Goal: Obtain resource: Obtain resource

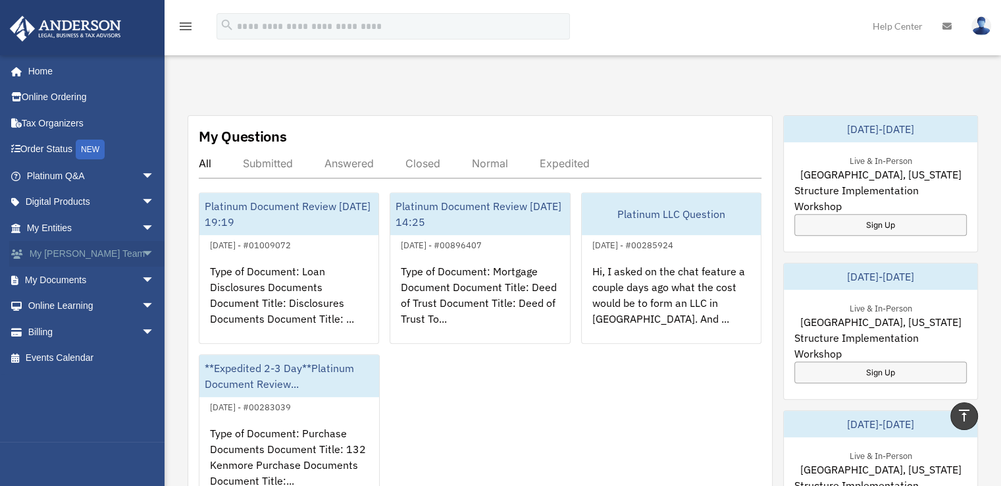
scroll to position [329, 0]
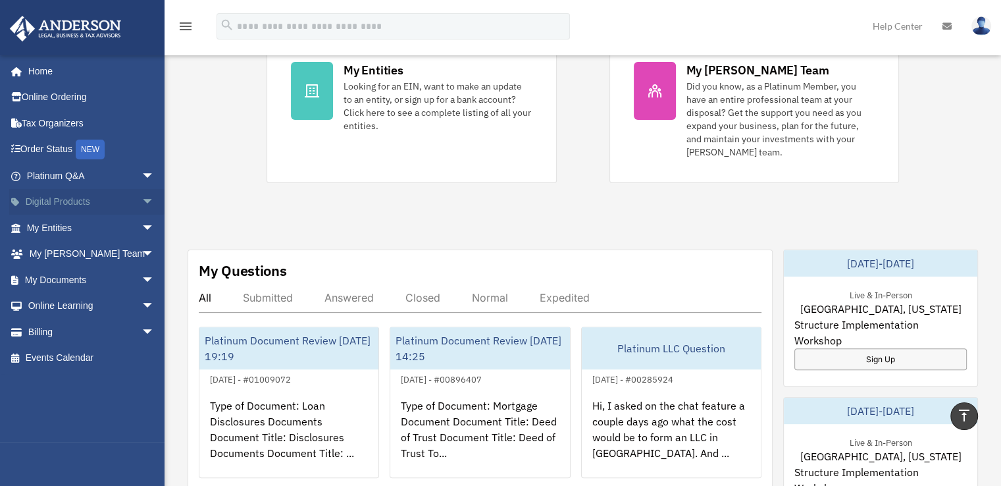
click at [142, 200] on span "arrow_drop_down" at bounding box center [155, 202] width 26 height 27
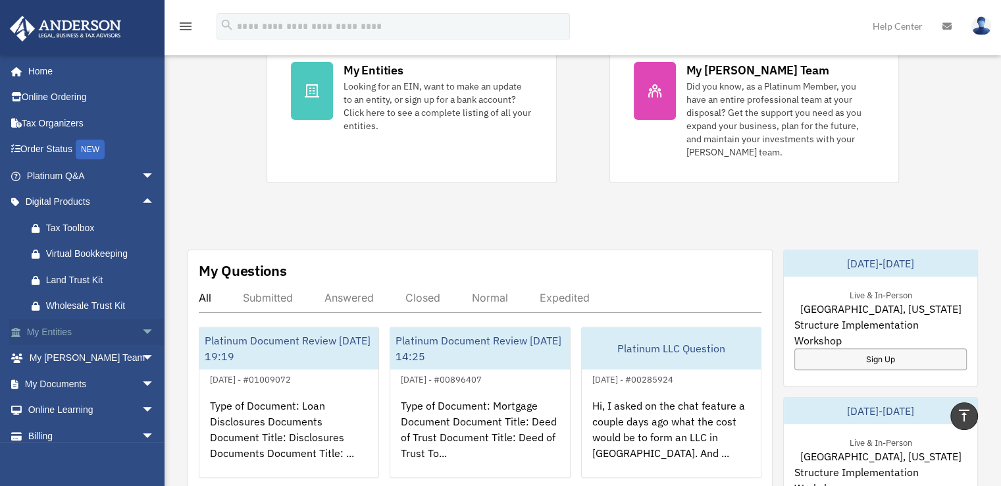
click at [142, 328] on span "arrow_drop_down" at bounding box center [155, 332] width 26 height 27
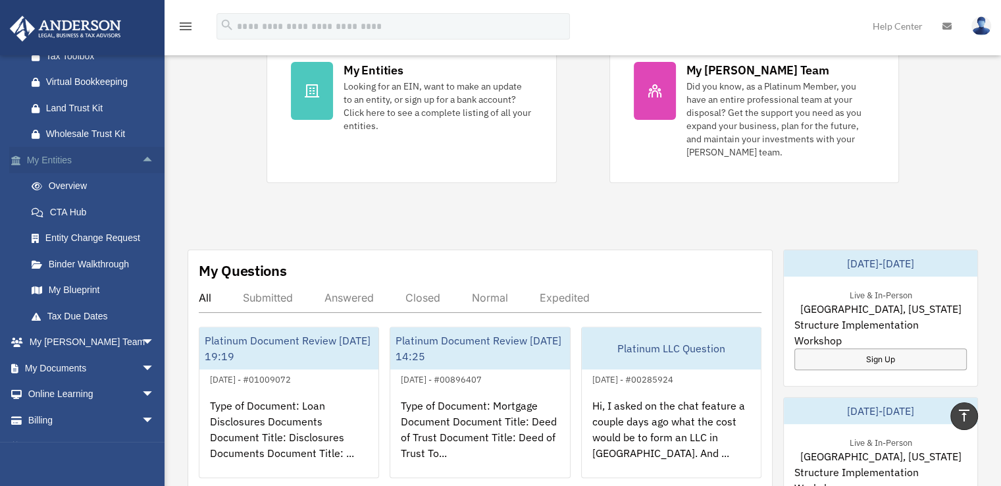
scroll to position [192, 0]
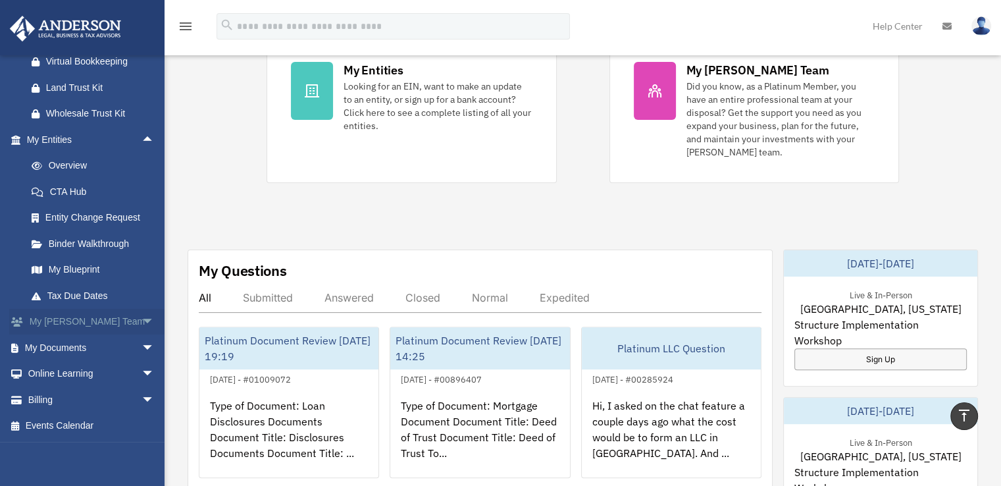
click at [142, 319] on span "arrow_drop_down" at bounding box center [155, 322] width 26 height 27
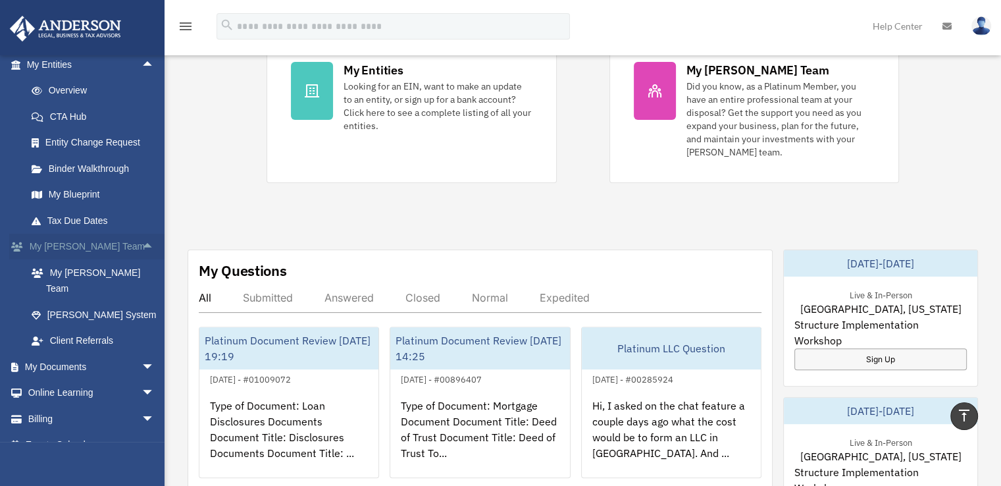
scroll to position [270, 0]
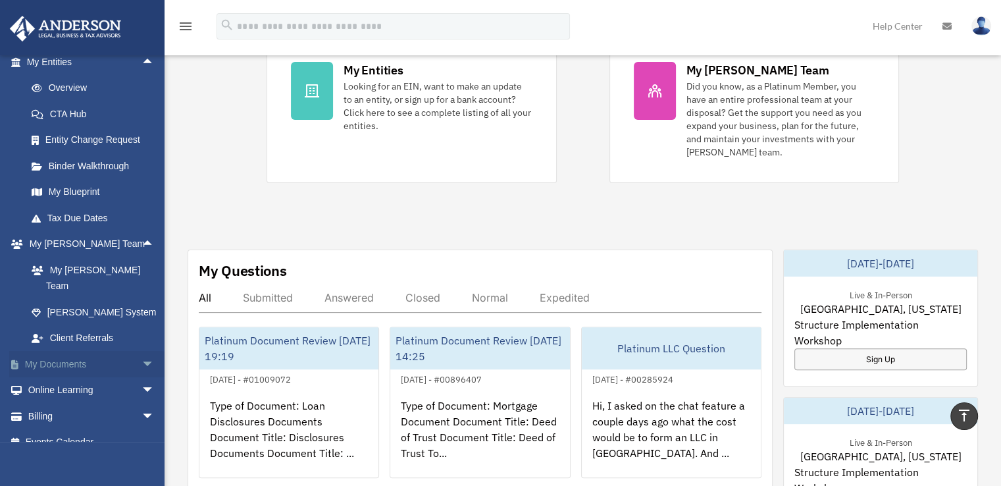
click at [142, 351] on span "arrow_drop_down" at bounding box center [155, 364] width 26 height 27
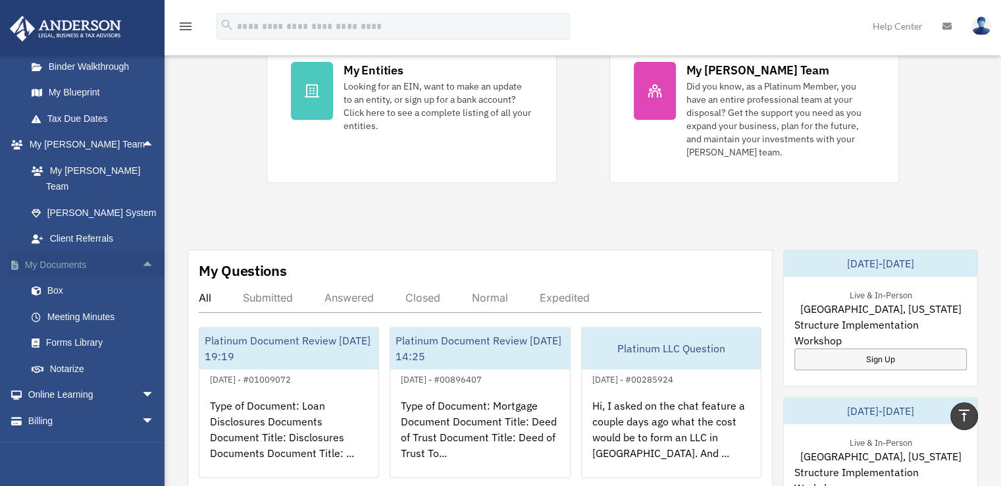
scroll to position [374, 0]
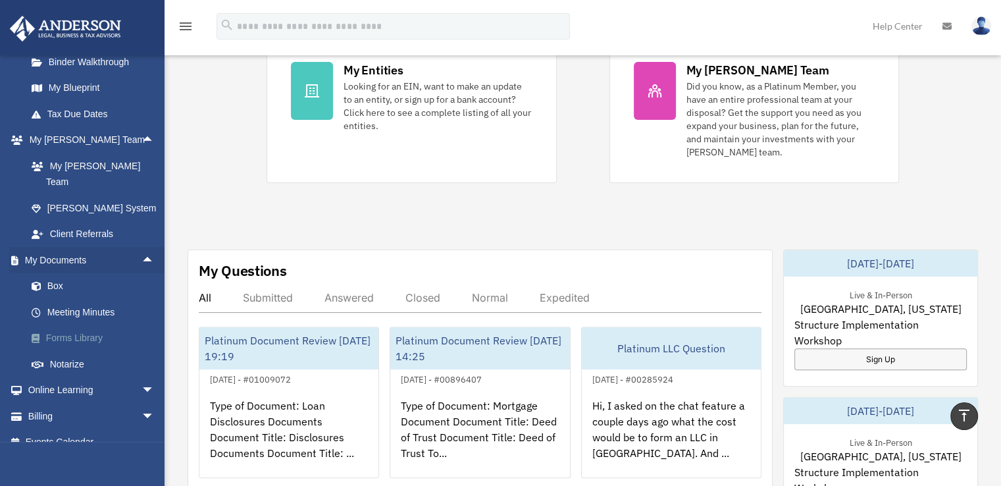
click at [105, 325] on link "Forms Library" at bounding box center [96, 338] width 156 height 26
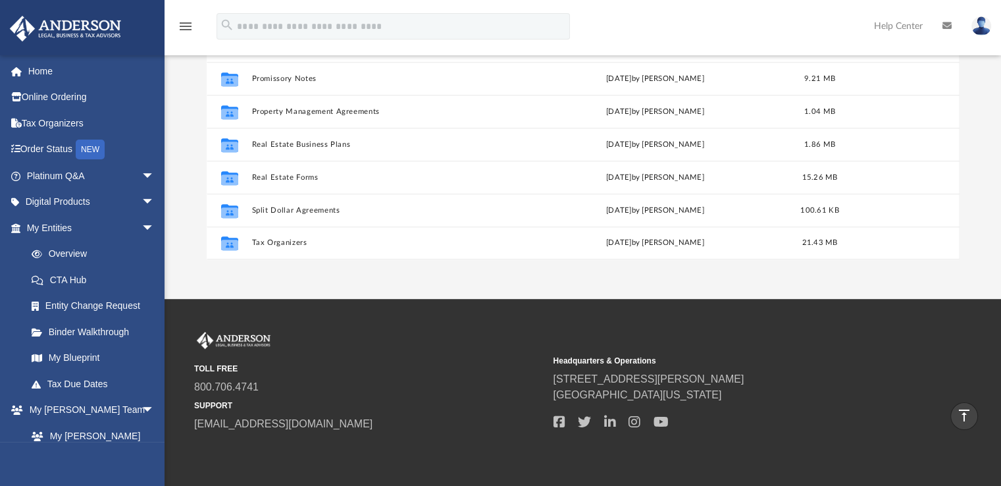
scroll to position [198, 0]
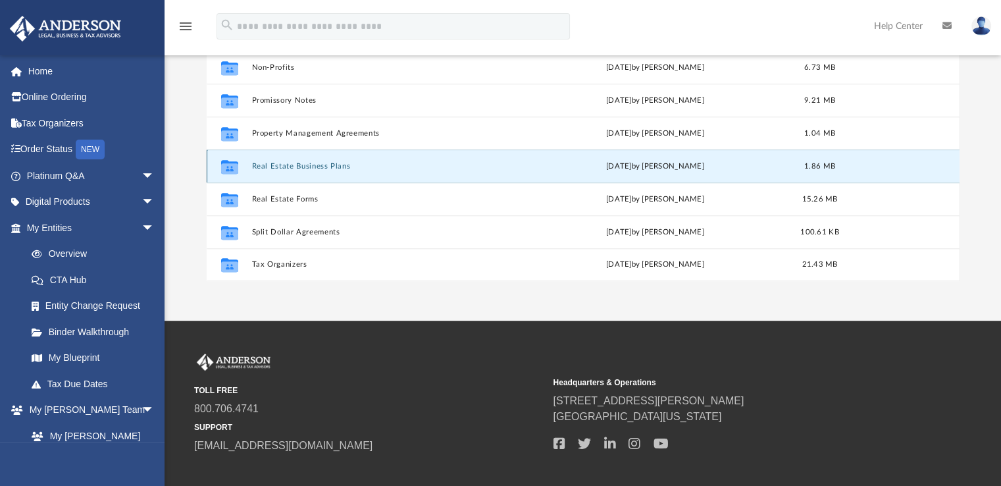
click at [403, 167] on button "Real Estate Business Plans" at bounding box center [384, 166] width 265 height 9
click at [269, 165] on button "Real Estate Business Plans" at bounding box center [384, 166] width 265 height 9
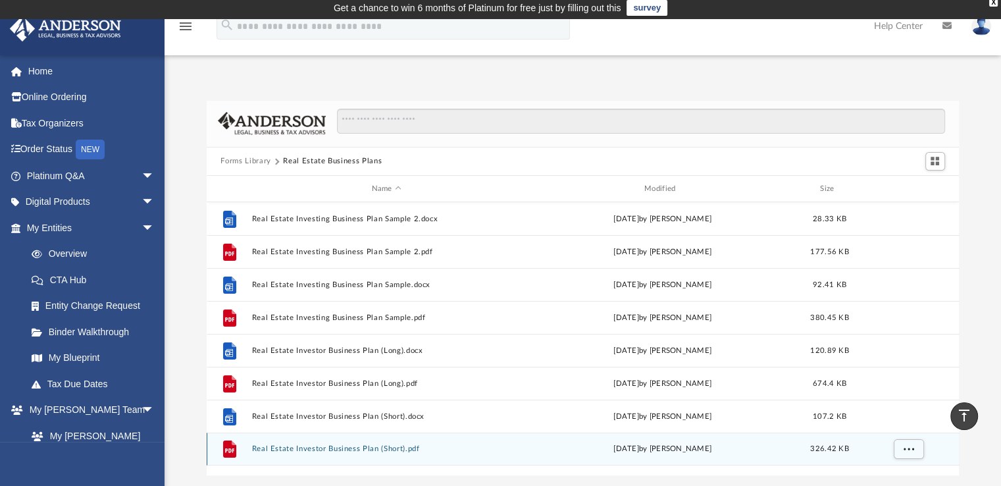
scroll to position [0, 0]
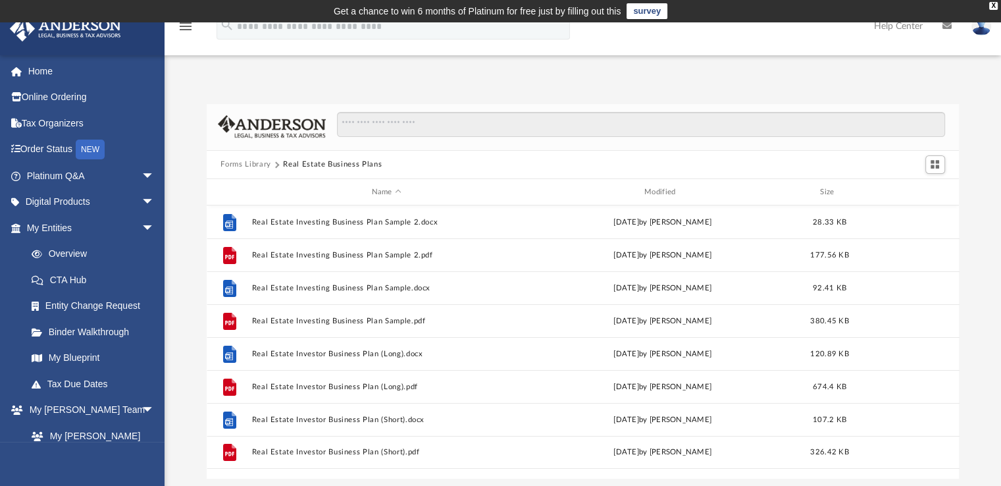
click at [986, 28] on img at bounding box center [982, 25] width 20 height 19
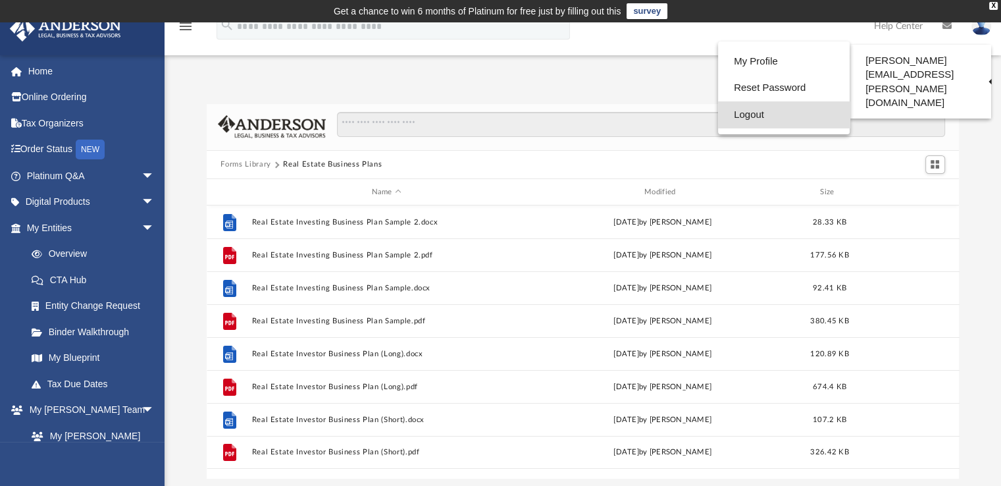
click at [764, 112] on link "Logout" at bounding box center [784, 114] width 132 height 27
